Goal: Transaction & Acquisition: Purchase product/service

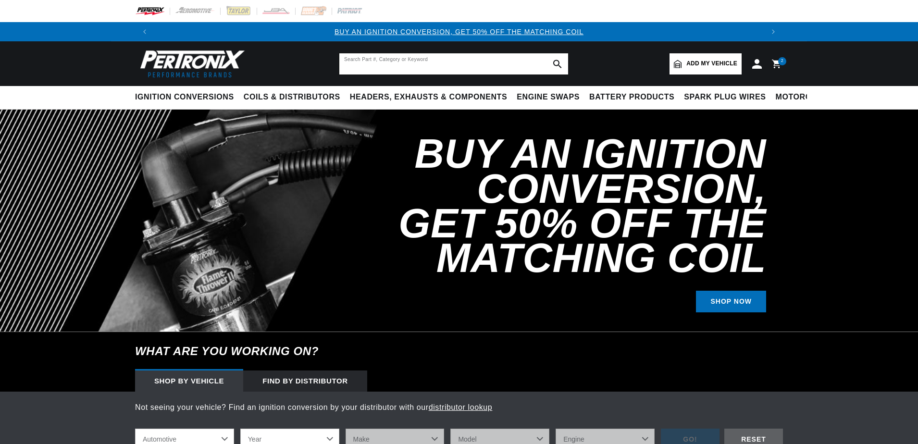
drag, startPoint x: 0, startPoint y: 0, endPoint x: 496, endPoint y: 60, distance: 499.4
click at [496, 61] on input "text" at bounding box center [453, 63] width 229 height 21
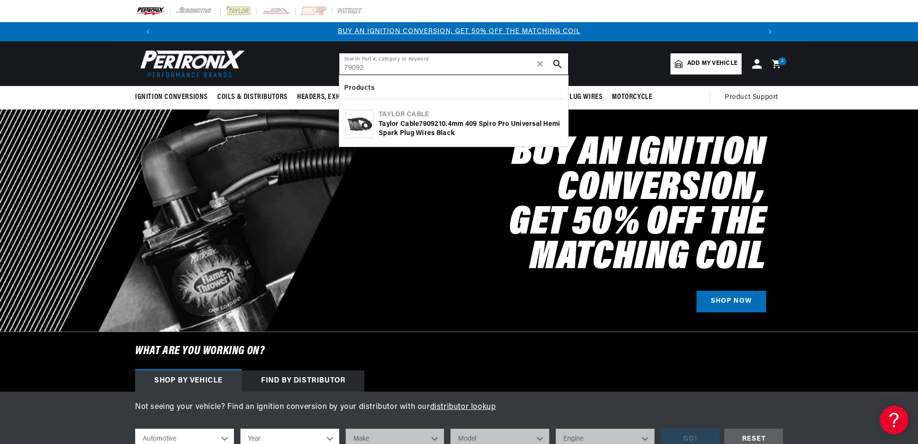
type input "79092"
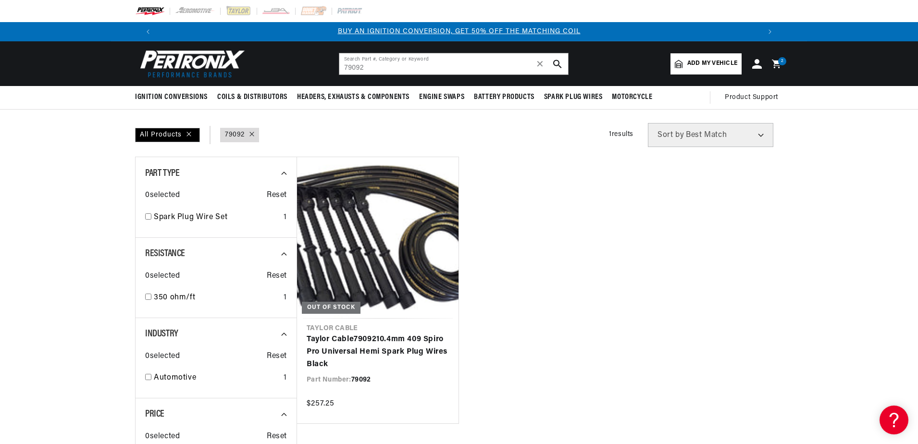
click at [419, 334] on link "Taylor Cable 79092 10.4mm 409 Spiro Pro Universal Hemi Spark Plug Wires Black" at bounding box center [378, 352] width 142 height 37
